Goal: Task Accomplishment & Management: Complete application form

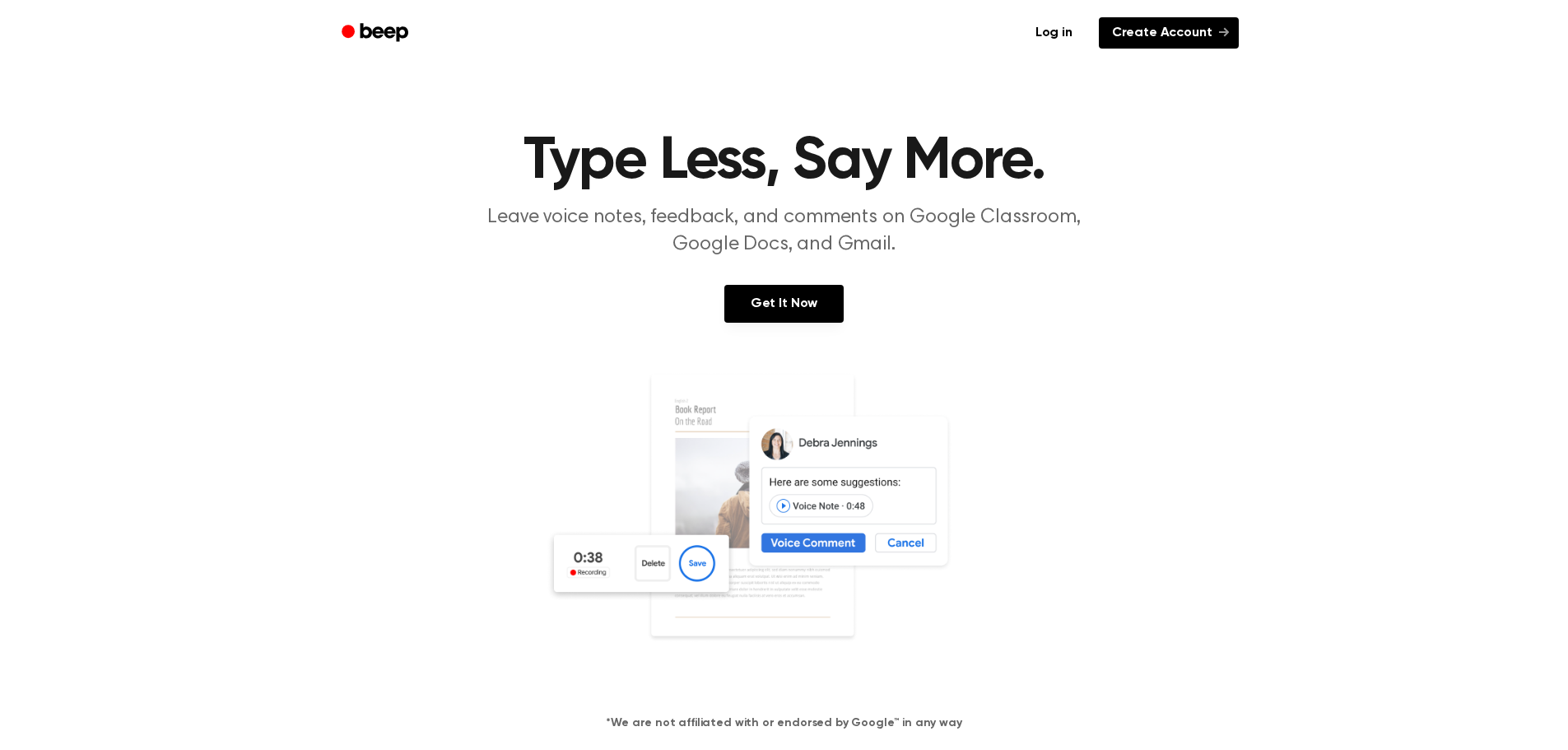
click at [1040, 28] on link "Create Account" at bounding box center [1168, 33] width 140 height 31
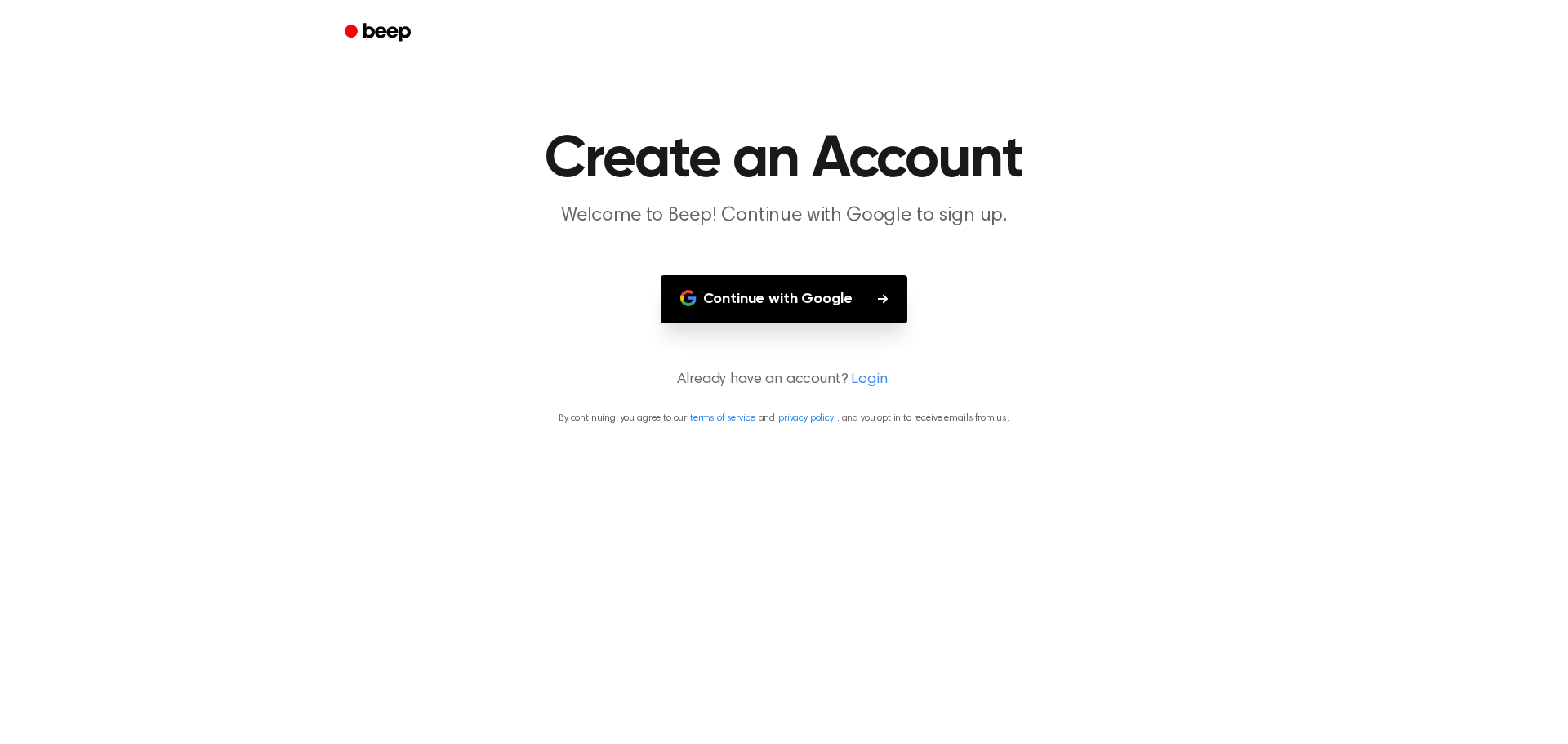
click at [850, 285] on button "Continue with Google" at bounding box center [784, 299] width 247 height 48
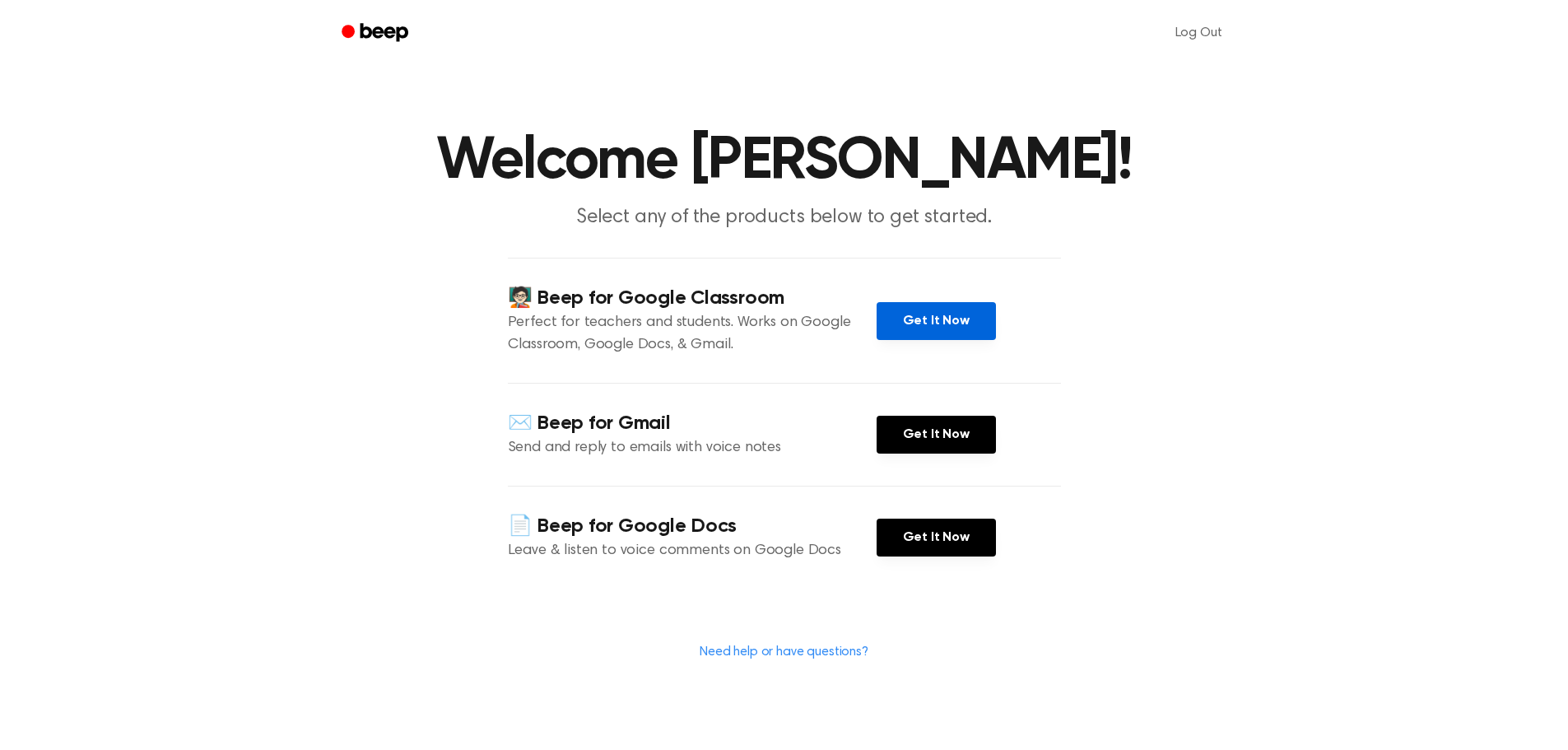
click at [955, 318] on link "Get It Now" at bounding box center [937, 321] width 119 height 38
